Goal: Transaction & Acquisition: Download file/media

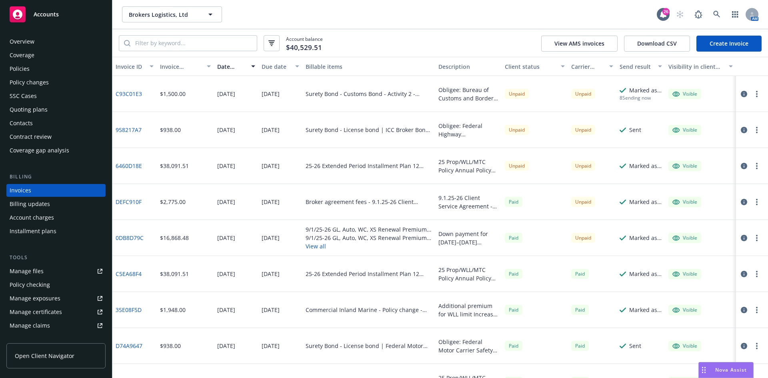
scroll to position [40, 0]
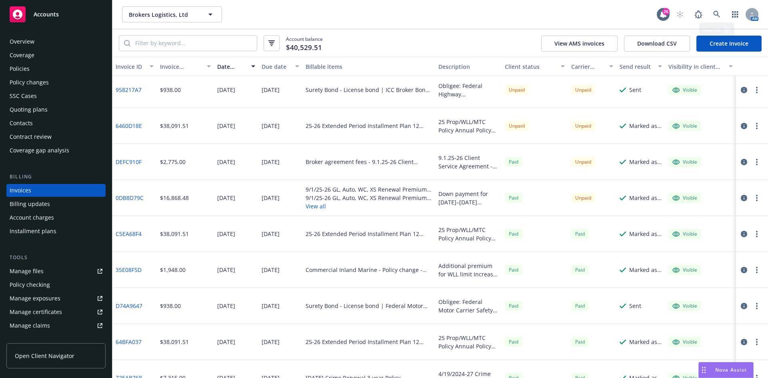
drag, startPoint x: 740, startPoint y: 49, endPoint x: 768, endPoint y: -35, distance: 88.7
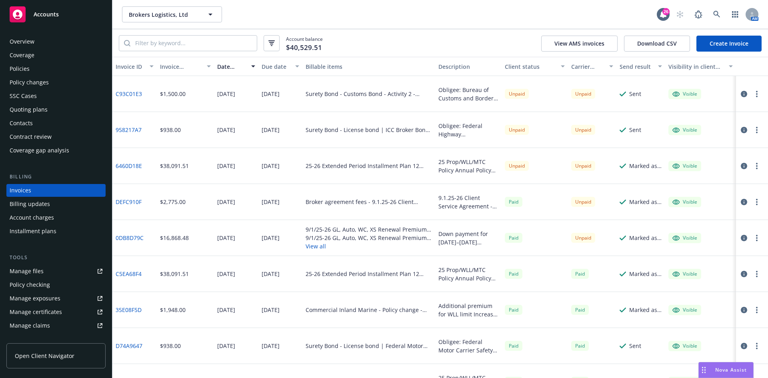
drag, startPoint x: 385, startPoint y: 245, endPoint x: 467, endPoint y: 7, distance: 251.1
click at [467, 7] on div "Brokers Logistics, Ltd Brokers Logistics, Ltd" at bounding box center [389, 14] width 535 height 16
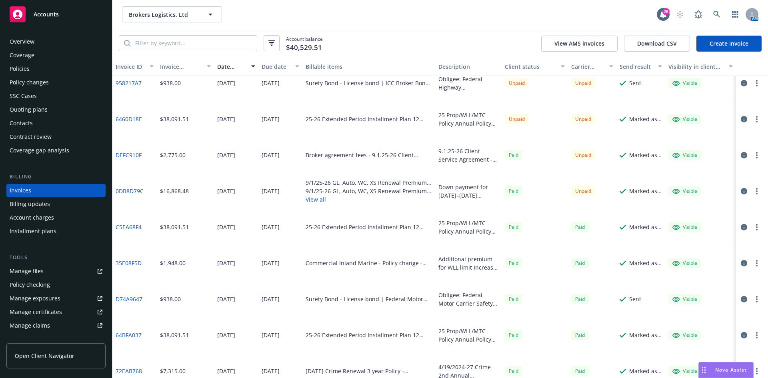
scroll to position [80, 0]
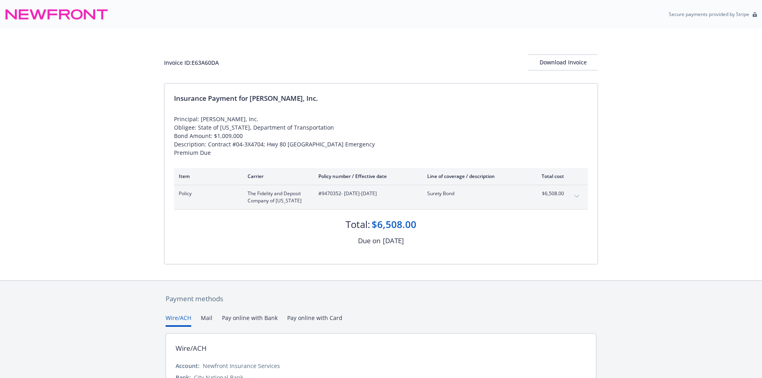
click at [210, 60] on div "Invoice ID: E63A60DA" at bounding box center [191, 62] width 55 height 8
copy div "E63A60DA"
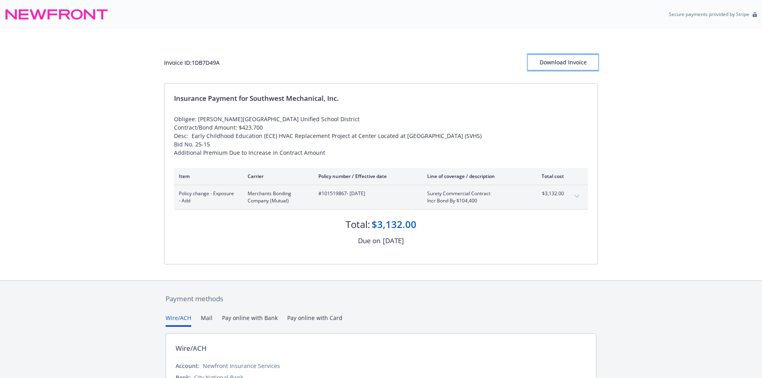
click at [555, 66] on div "Download Invoice" at bounding box center [563, 62] width 70 height 15
